Goal: Check status: Check status

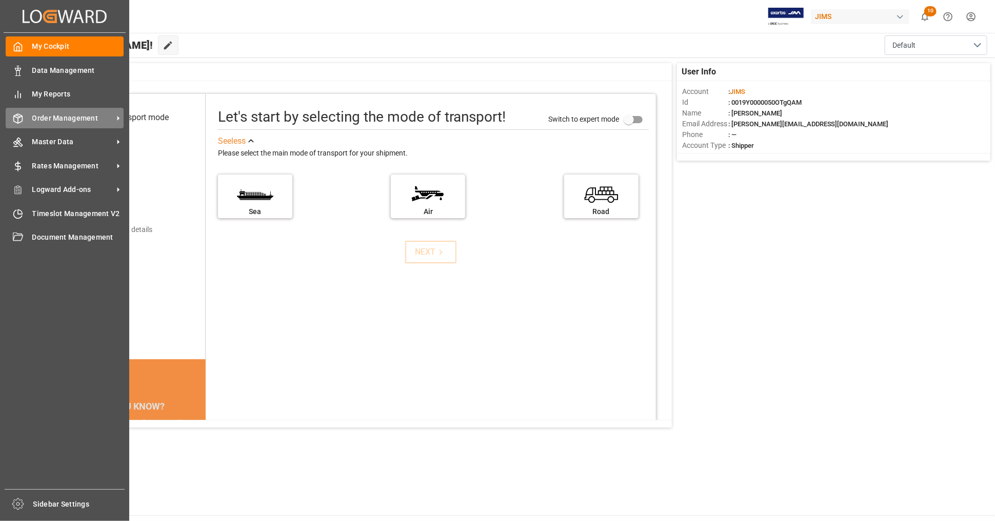
click at [91, 115] on span "Order Management" at bounding box center [72, 118] width 81 height 11
click at [106, 116] on span "Order Management" at bounding box center [72, 118] width 81 height 11
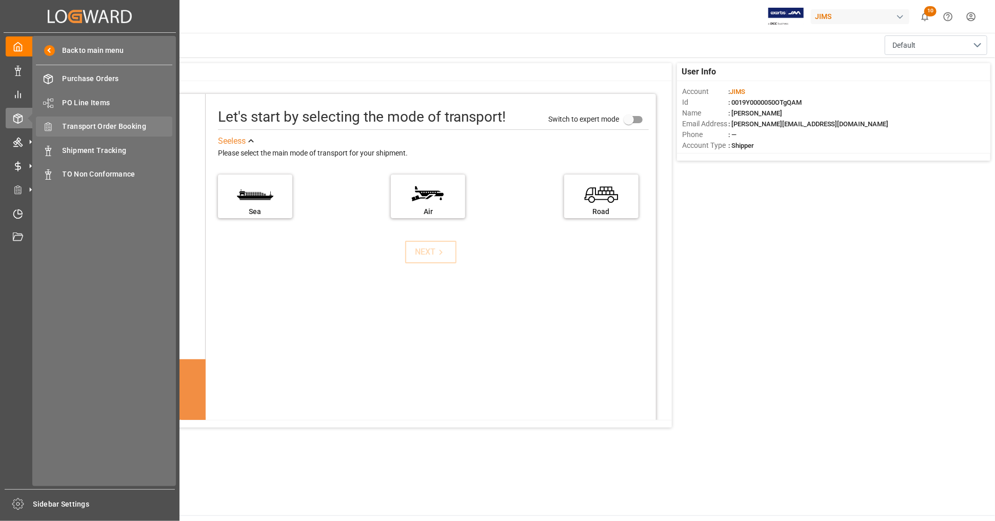
click at [125, 125] on span "Transport Order Booking" at bounding box center [118, 126] width 110 height 11
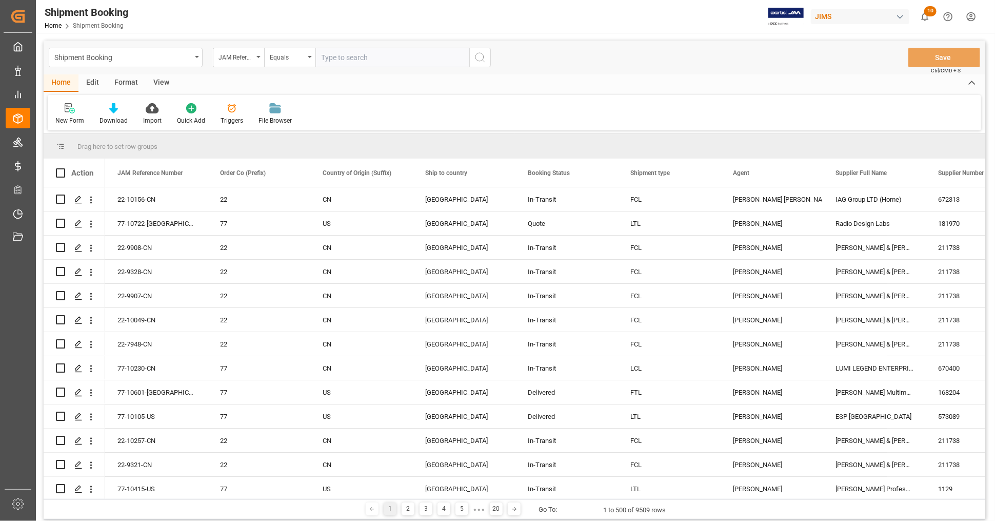
click at [381, 59] on input "text" at bounding box center [392, 57] width 154 height 19
paste input "22-10347-[GEOGRAPHIC_DATA]"
type input "22-10347-[GEOGRAPHIC_DATA]"
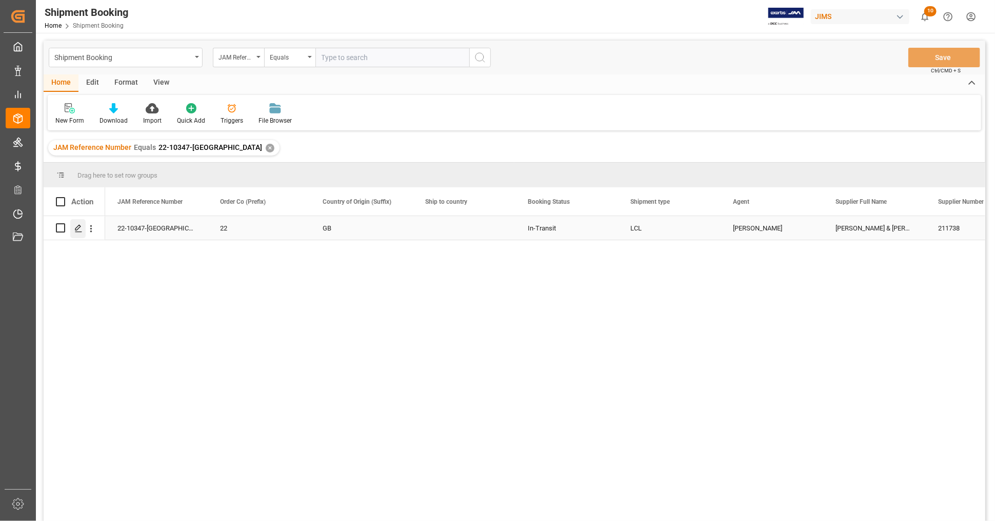
click at [80, 228] on icon "Press SPACE to select this row." at bounding box center [78, 228] width 8 height 8
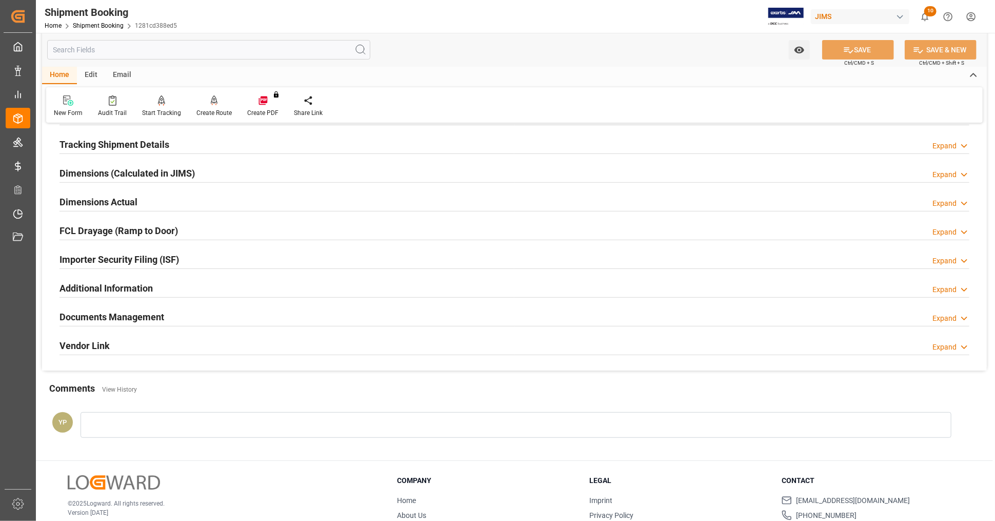
scroll to position [249, 0]
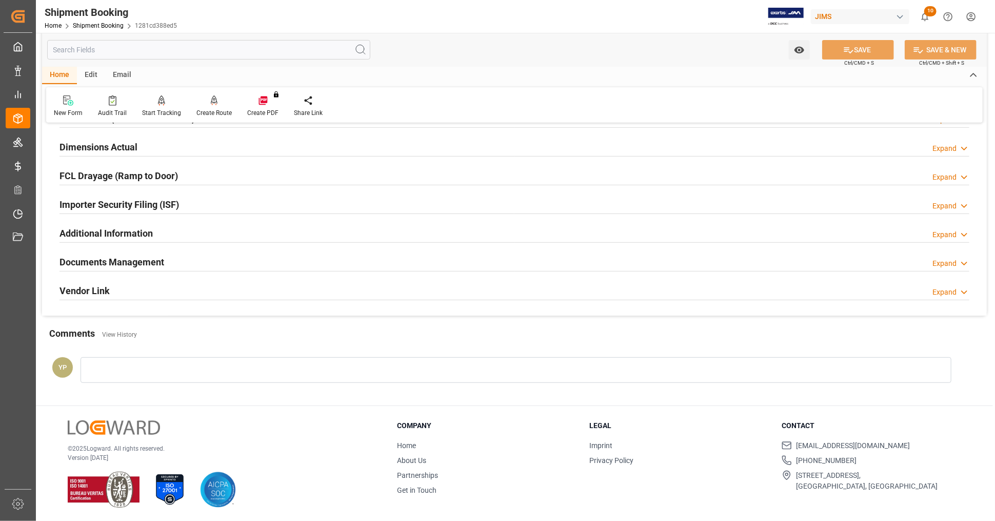
click at [183, 261] on div "Documents Management Expand" at bounding box center [515, 260] width 910 height 19
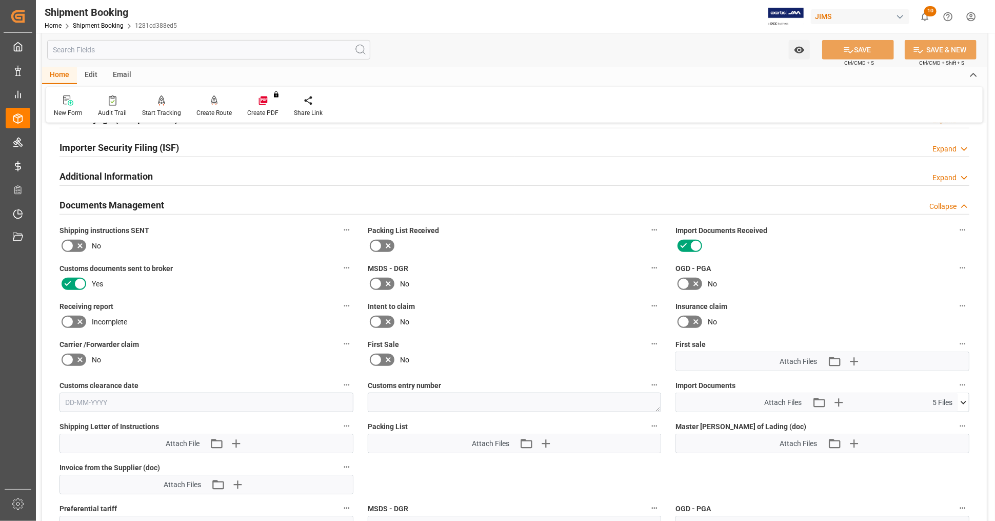
scroll to position [477, 0]
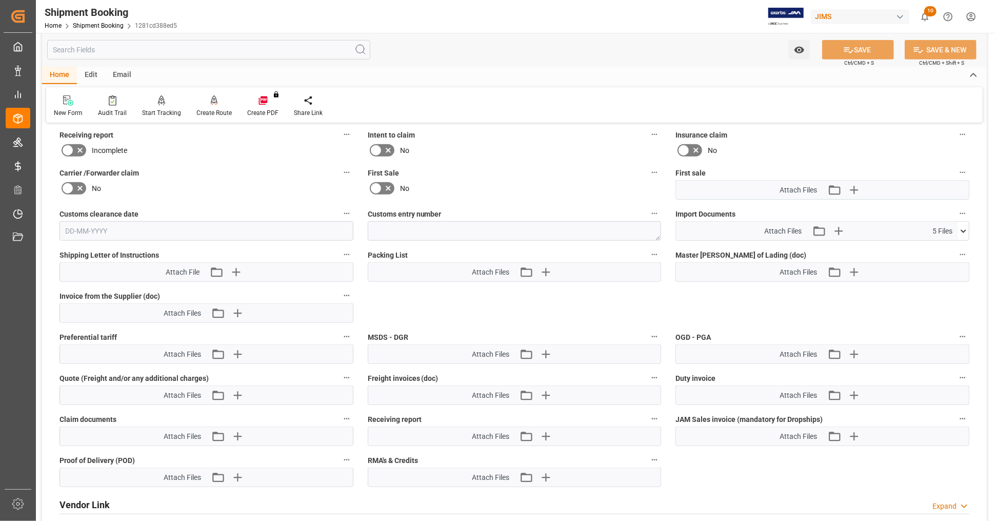
click at [967, 226] on icon at bounding box center [963, 231] width 11 height 11
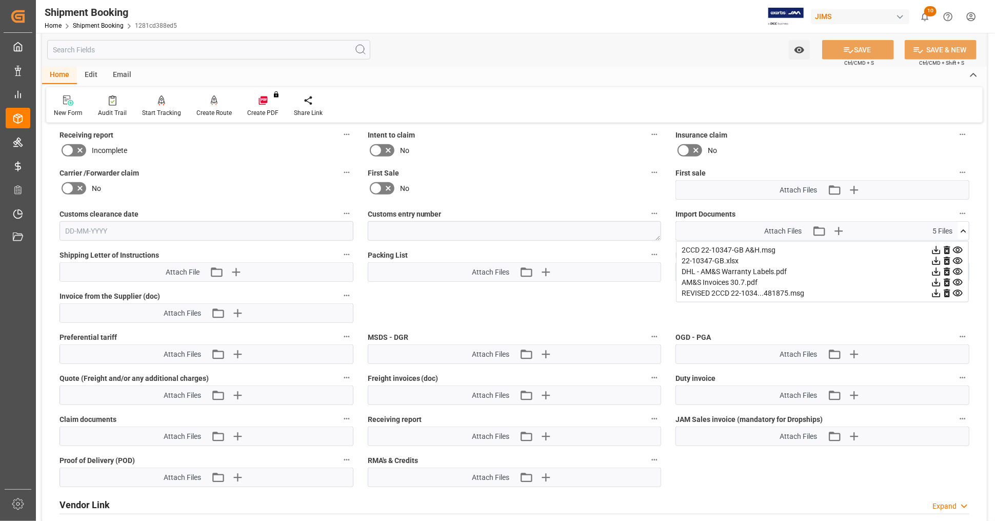
click at [967, 227] on icon at bounding box center [963, 231] width 11 height 11
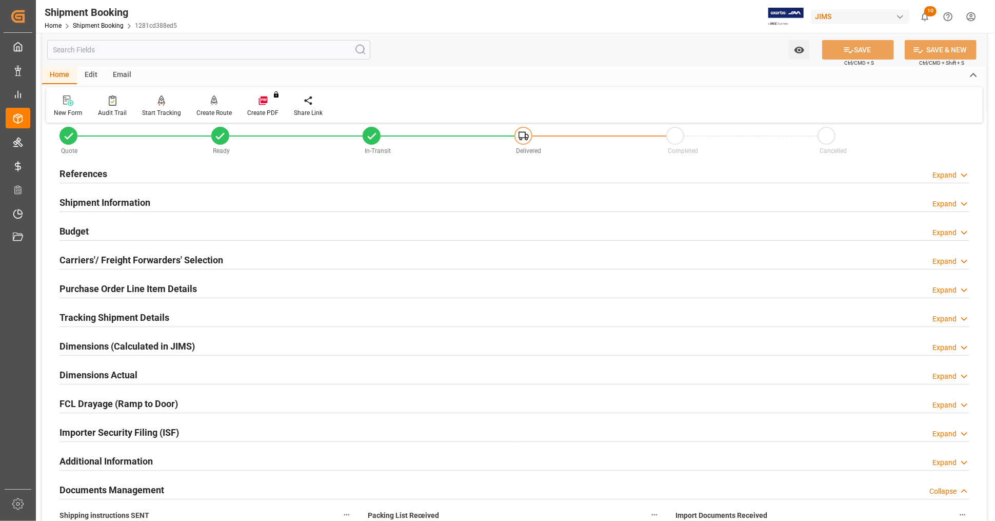
scroll to position [0, 0]
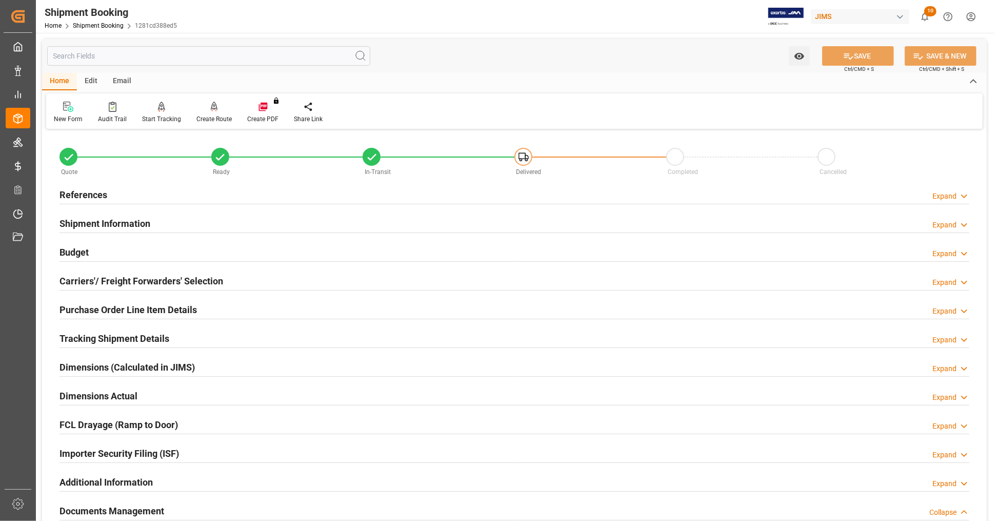
click at [139, 195] on div "References Expand" at bounding box center [515, 193] width 910 height 19
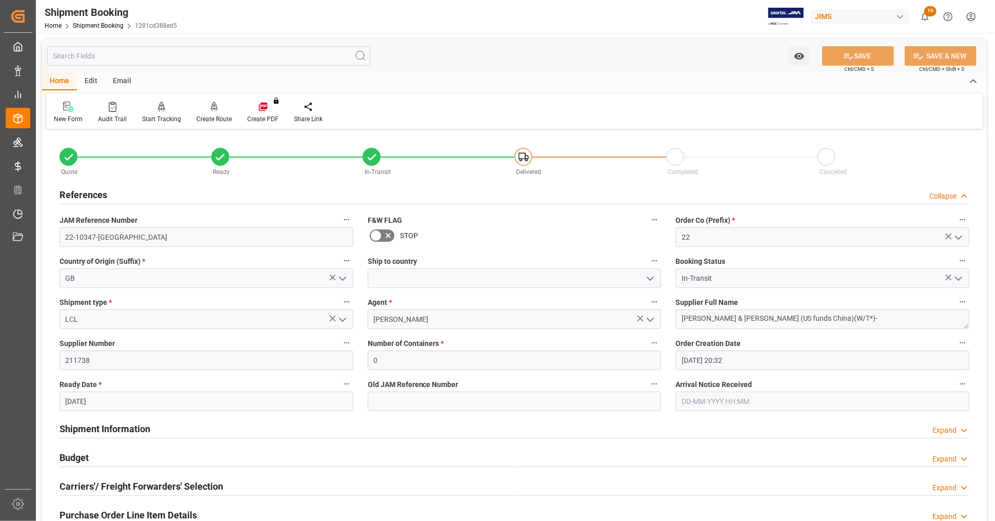
click at [139, 195] on div "References Collapse" at bounding box center [515, 193] width 910 height 19
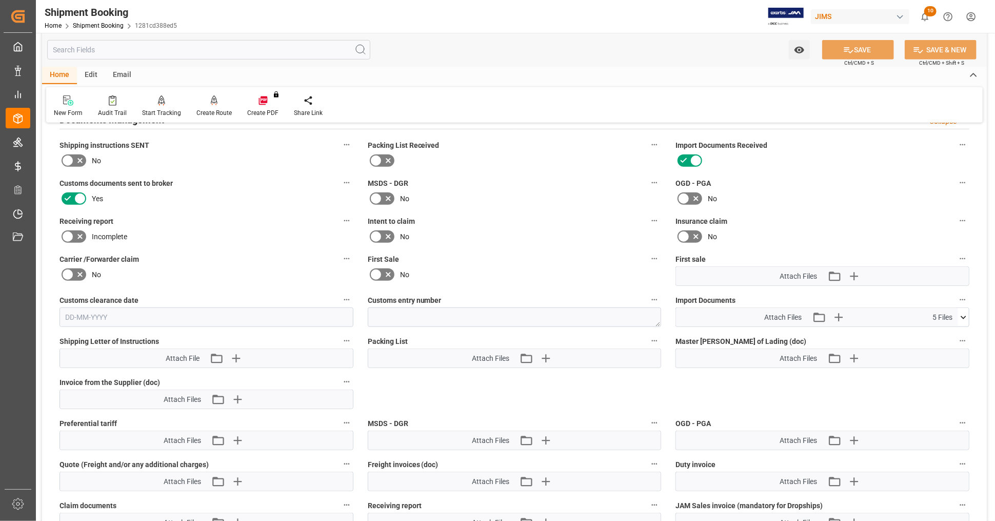
scroll to position [399, 0]
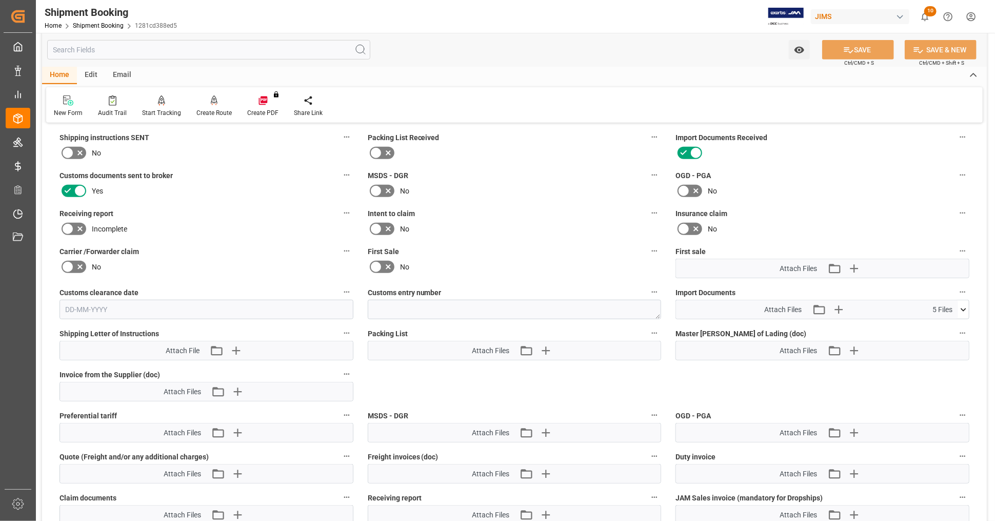
click at [966, 304] on icon at bounding box center [963, 309] width 11 height 11
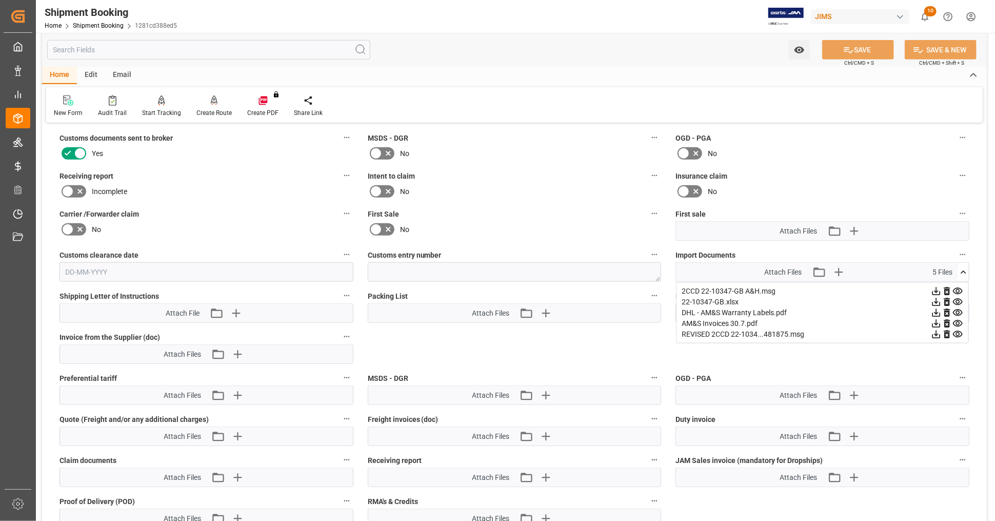
scroll to position [456, 0]
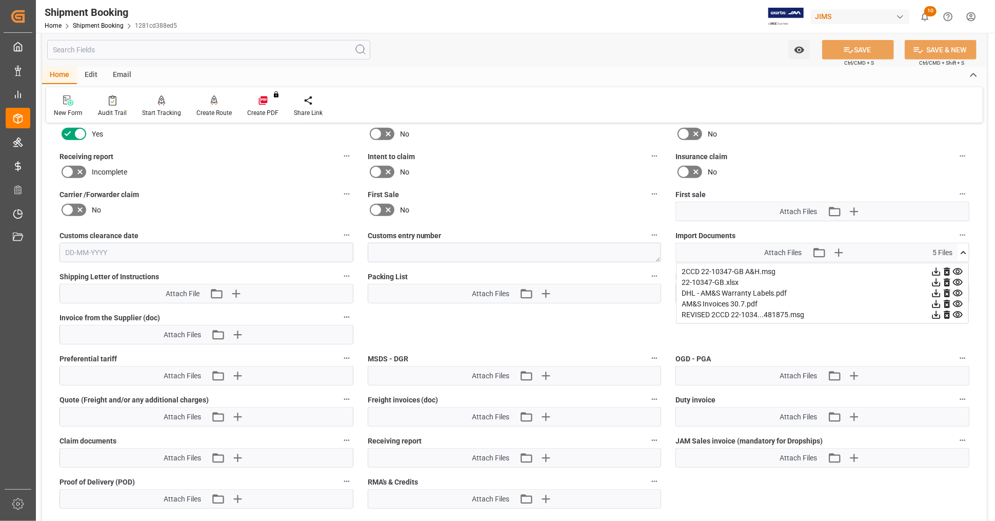
click at [936, 279] on icon at bounding box center [937, 283] width 8 height 8
click at [936, 289] on icon at bounding box center [936, 293] width 11 height 11
click at [936, 299] on icon at bounding box center [936, 304] width 11 height 11
click at [963, 251] on icon at bounding box center [964, 252] width 6 height 3
